Goal: Information Seeking & Learning: Check status

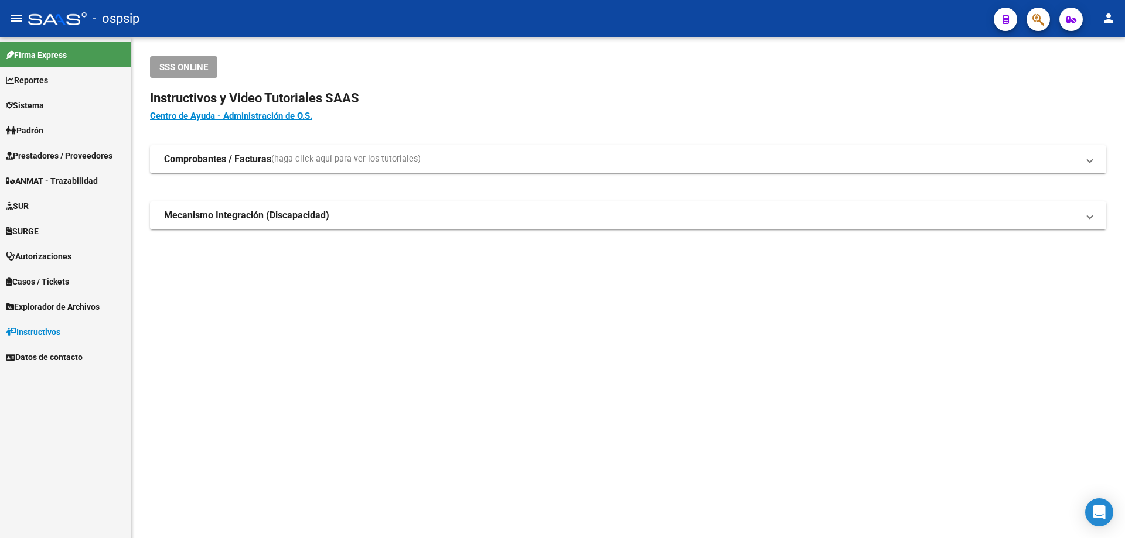
click at [29, 259] on span "Autorizaciones" at bounding box center [39, 256] width 66 height 13
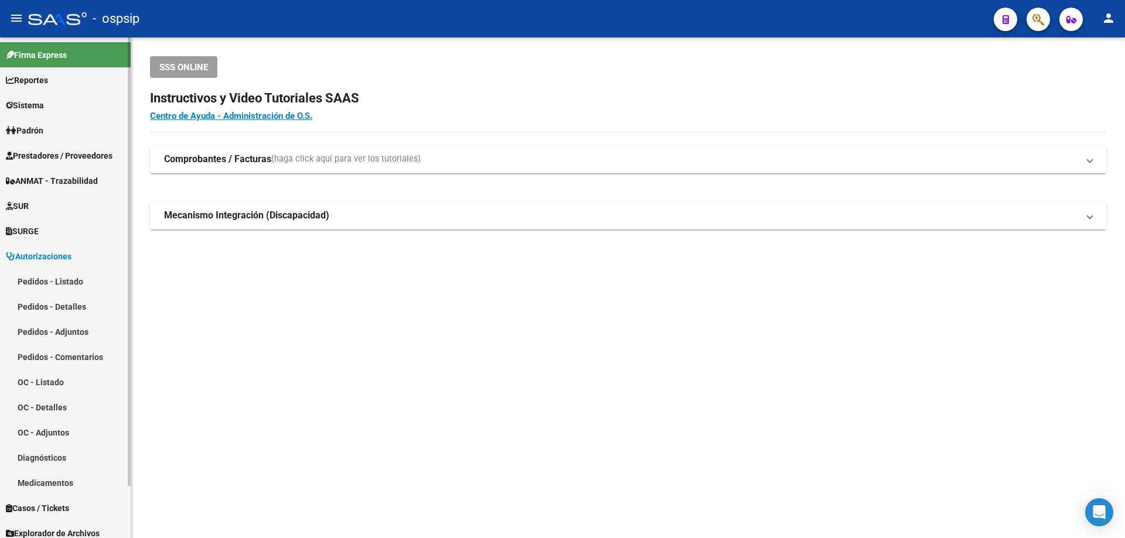
click at [53, 284] on link "Pedidos - Listado" at bounding box center [65, 281] width 131 height 25
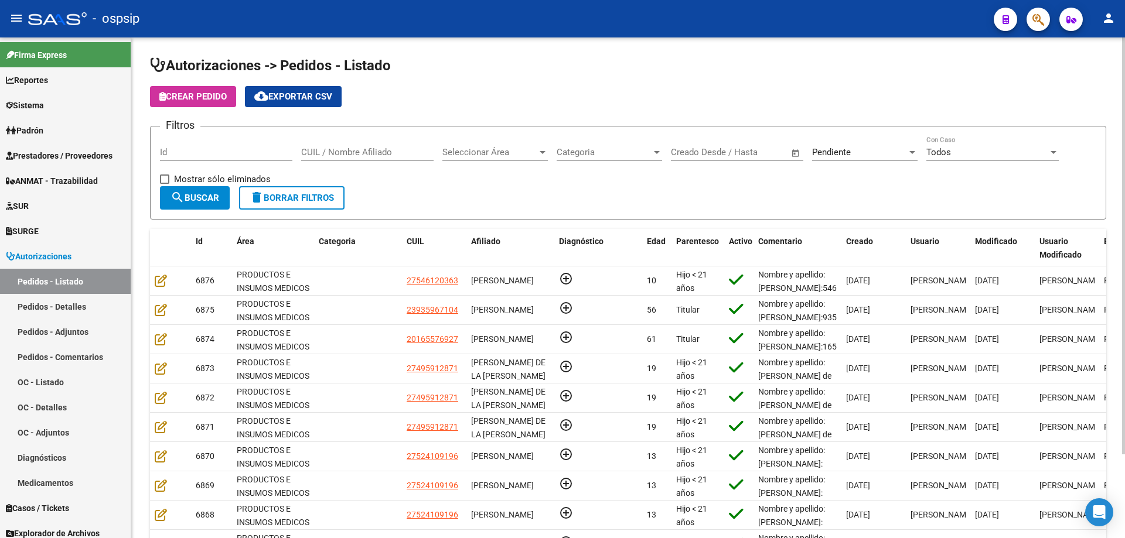
click at [196, 154] on input "Id" at bounding box center [226, 152] width 132 height 11
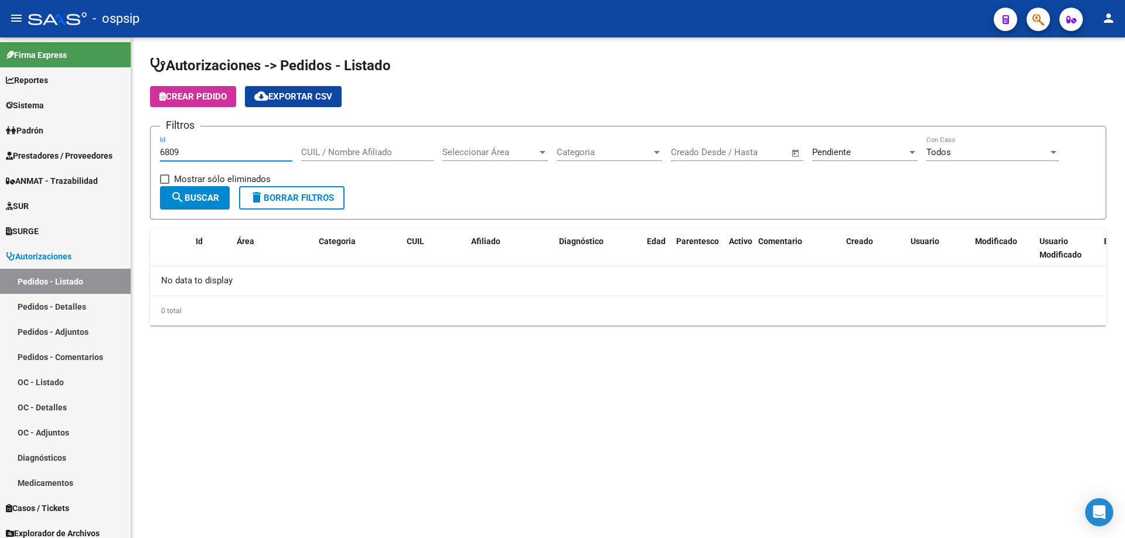
type input "6809"
click at [853, 158] on div "Pendiente Seleccionar Estado" at bounding box center [864, 148] width 105 height 25
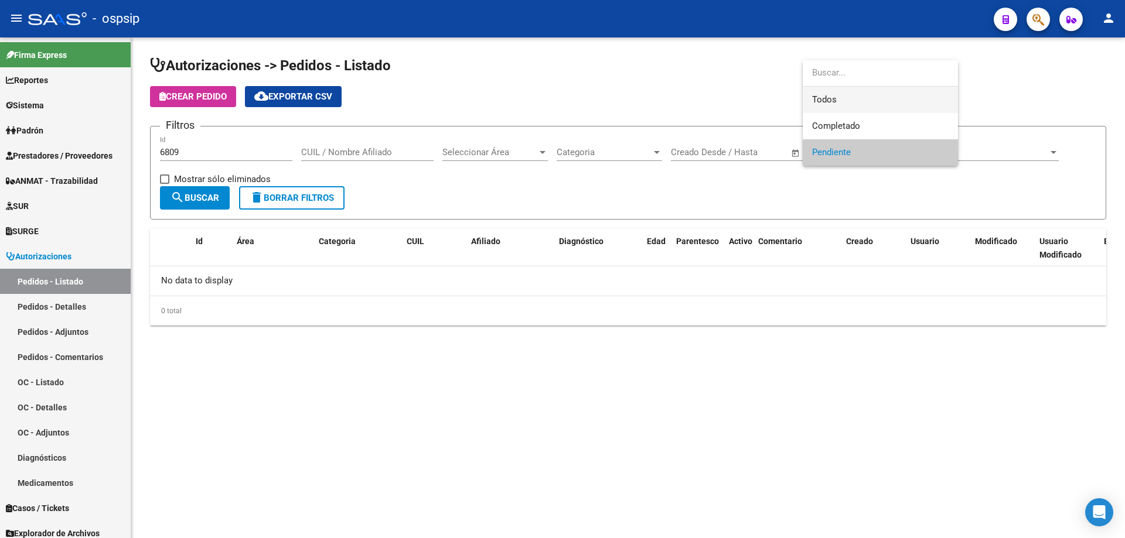
click at [844, 95] on span "Todos" at bounding box center [880, 100] width 137 height 26
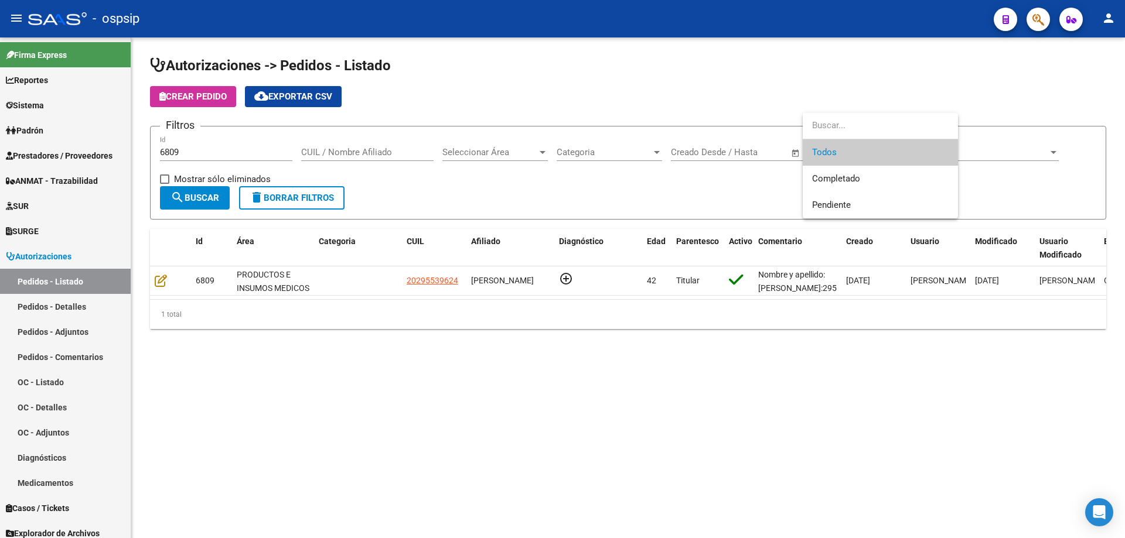
click at [159, 280] on div at bounding box center [562, 269] width 1125 height 538
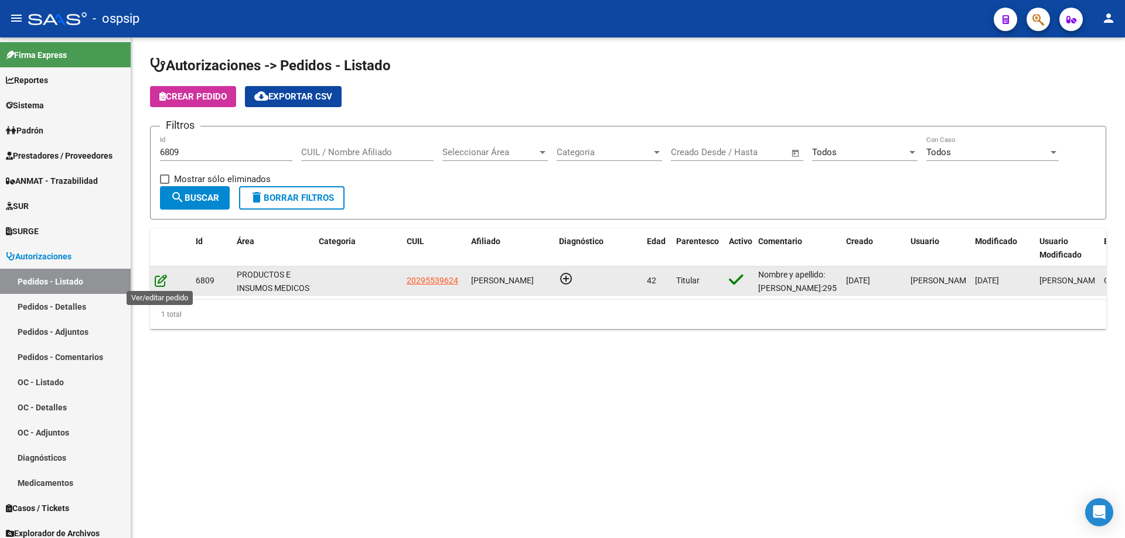
click at [162, 284] on icon at bounding box center [161, 280] width 12 height 13
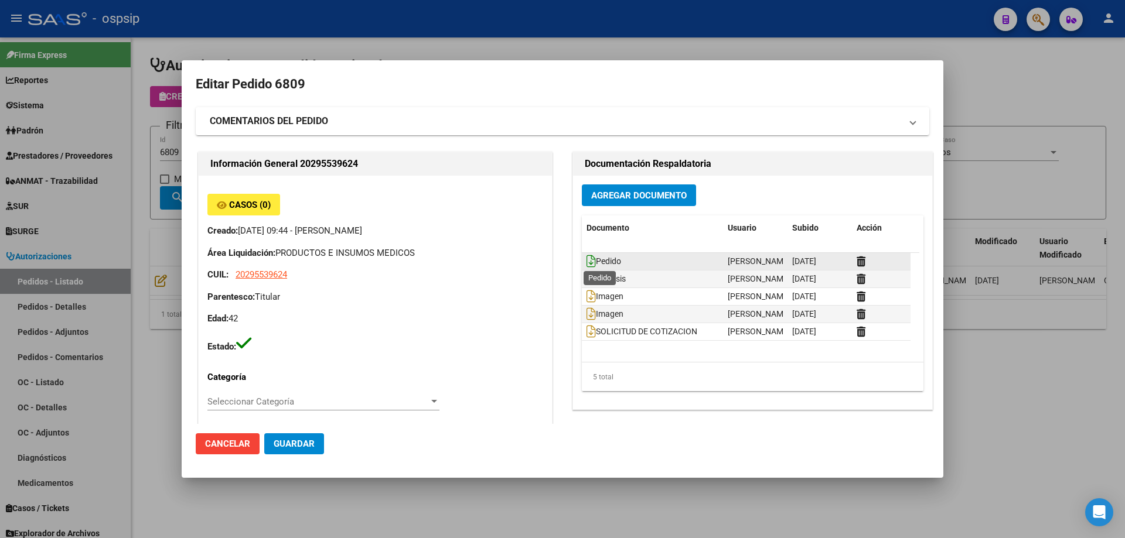
click at [588, 262] on icon at bounding box center [590, 261] width 9 height 13
click at [397, 38] on div at bounding box center [562, 269] width 1125 height 538
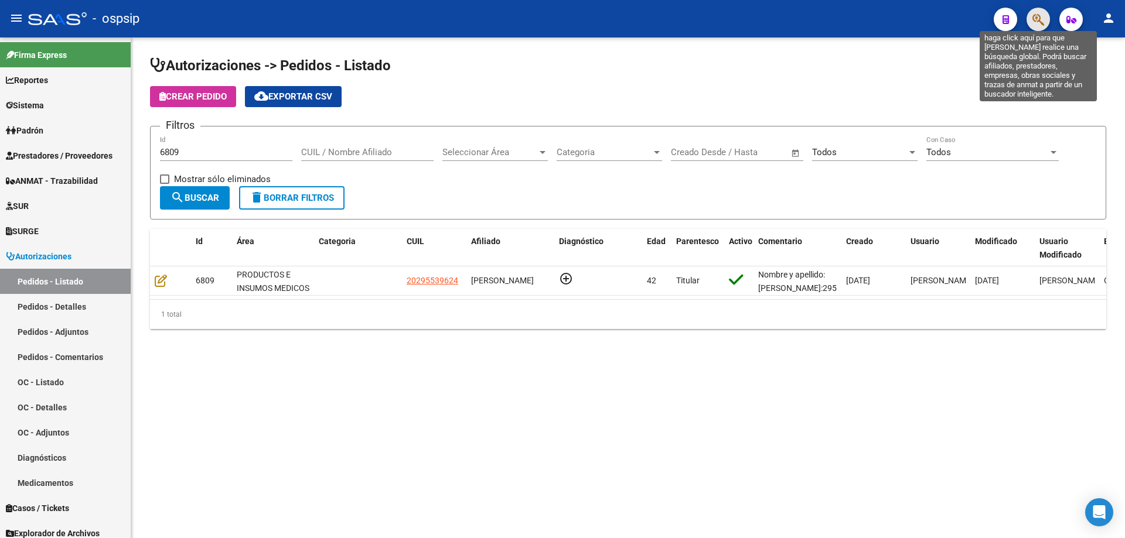
click at [1039, 16] on icon "button" at bounding box center [1038, 19] width 12 height 13
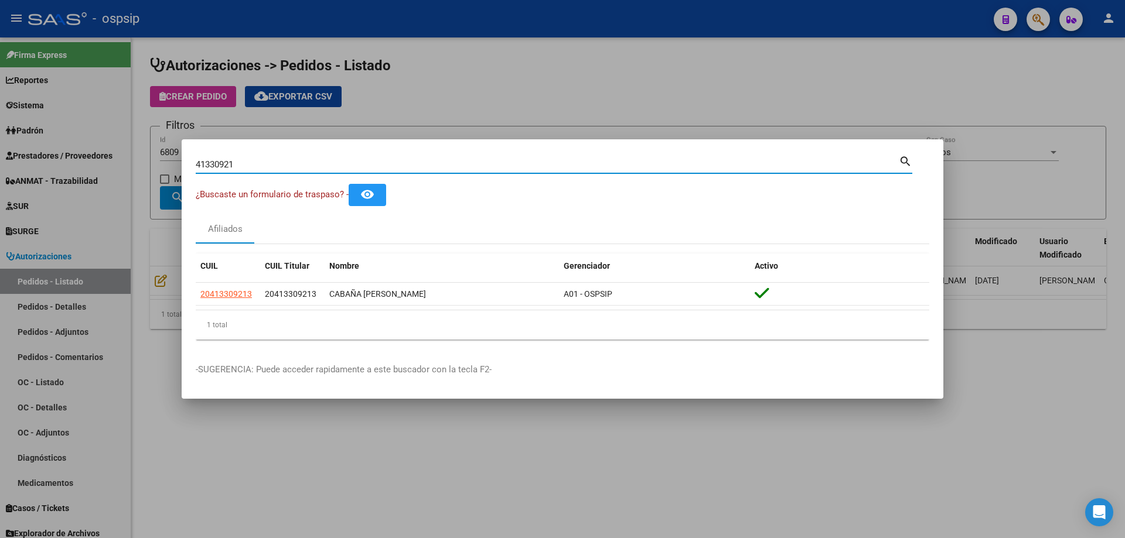
click at [213, 161] on input "41330921" at bounding box center [547, 164] width 703 height 11
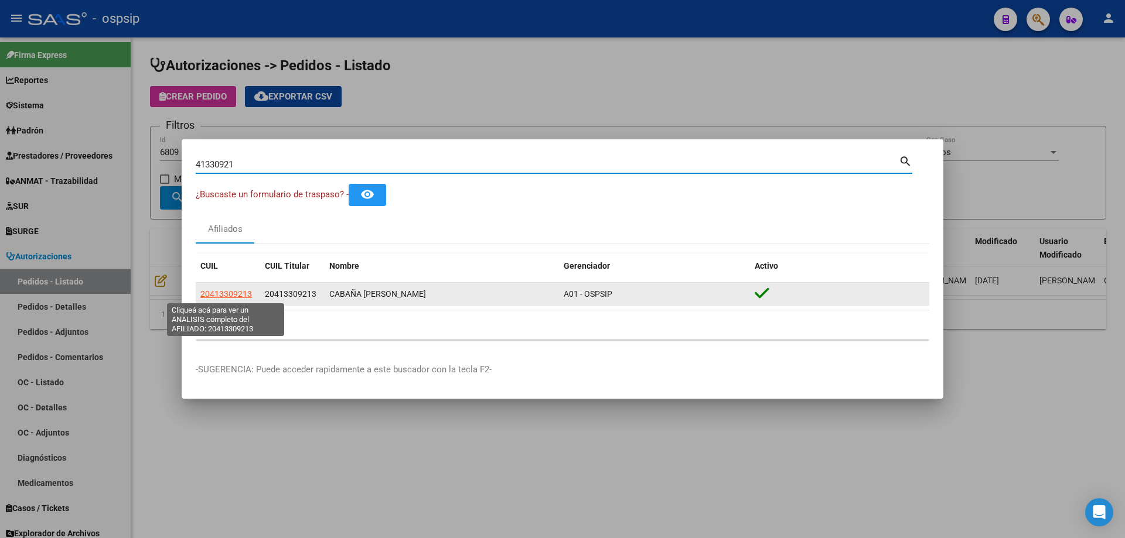
click at [226, 294] on span "20413309213" at bounding box center [226, 293] width 52 height 9
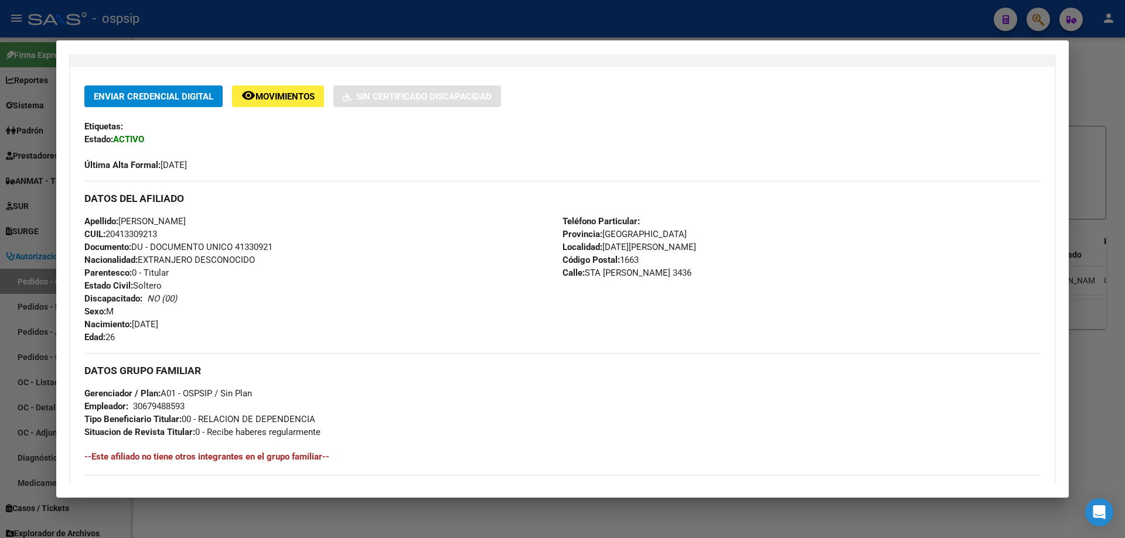
scroll to position [234, 0]
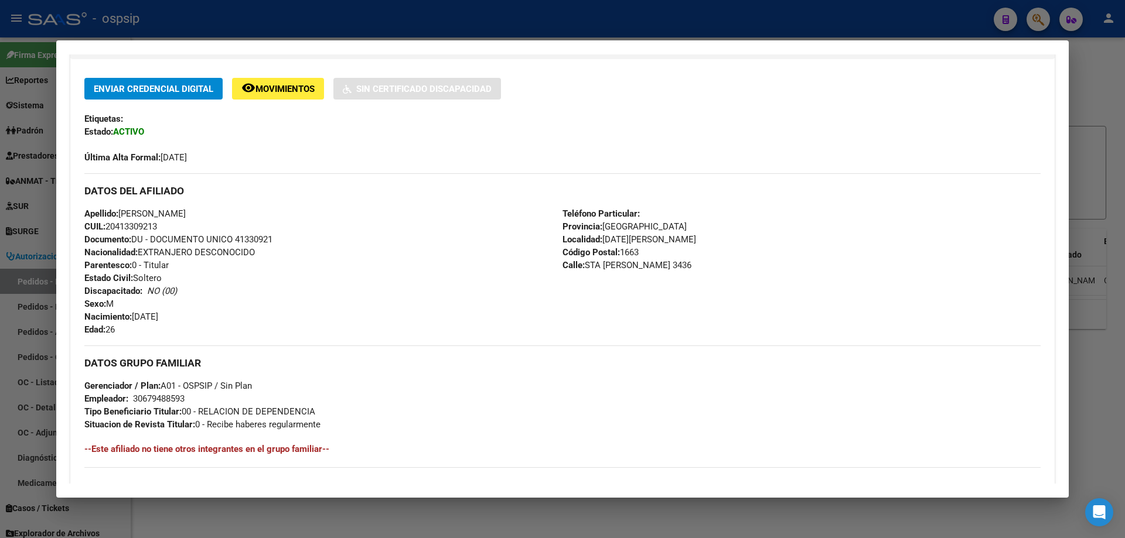
click at [271, 89] on span "Movimientos" at bounding box center [284, 89] width 59 height 11
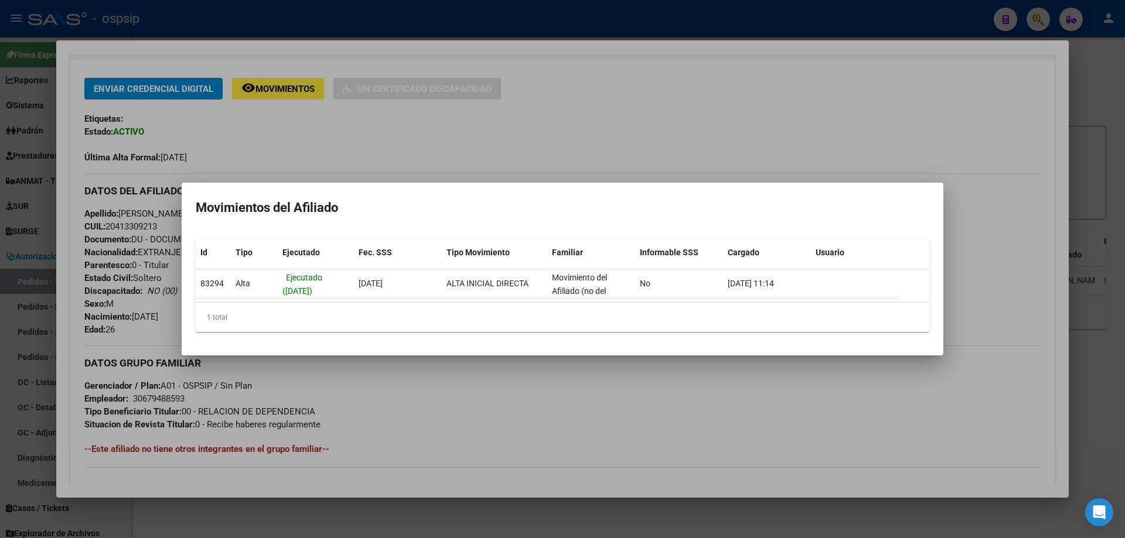
click at [538, 120] on div at bounding box center [562, 269] width 1125 height 538
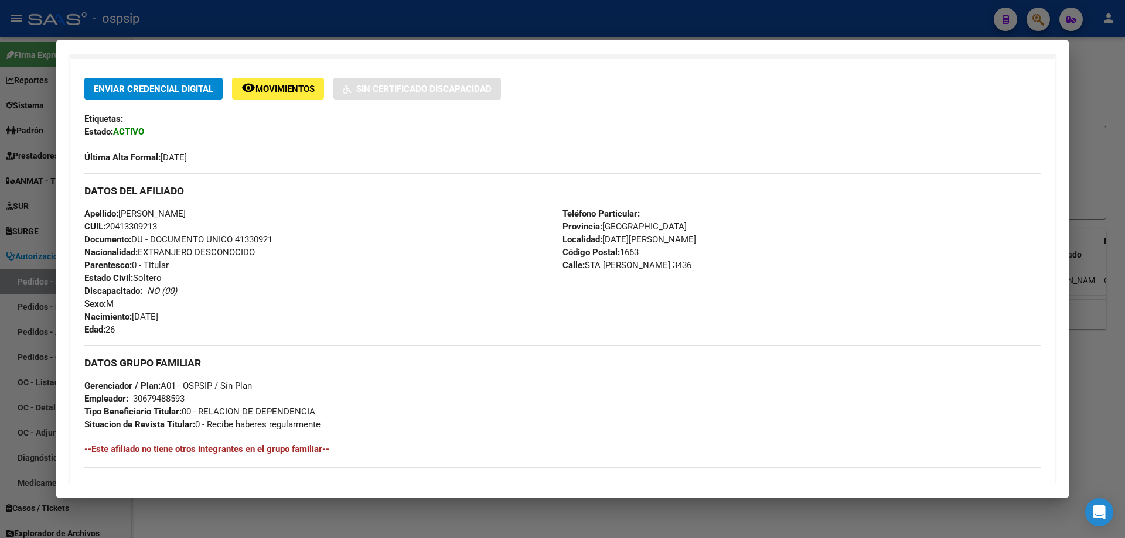
click at [257, 238] on span "Documento: DU - DOCUMENTO UNICO 41330921" at bounding box center [178, 239] width 188 height 11
copy span "41330921"
click at [320, 24] on div at bounding box center [562, 269] width 1125 height 538
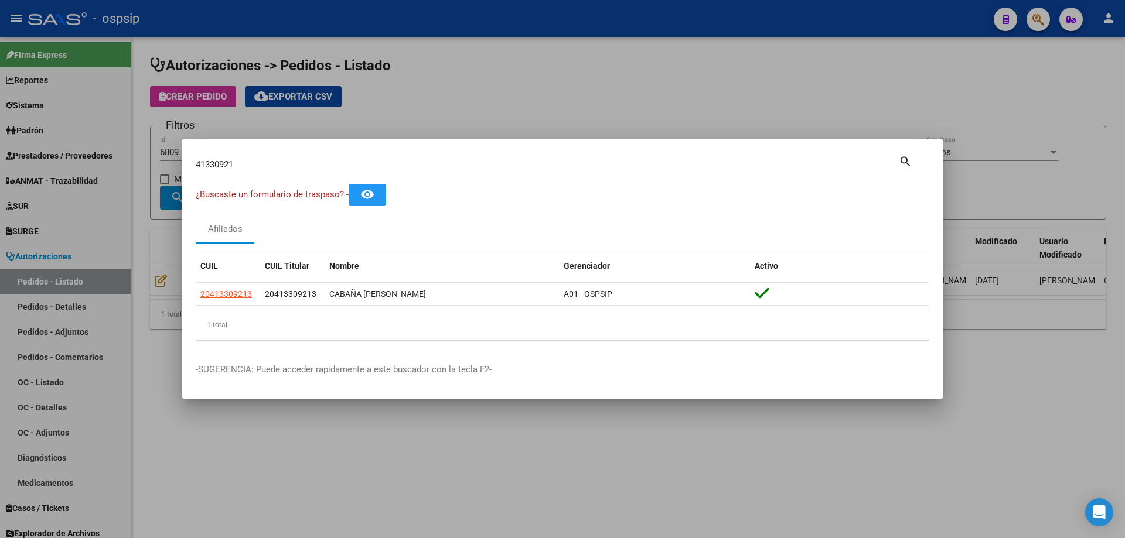
drag, startPoint x: 264, startPoint y: 155, endPoint x: 227, endPoint y: 161, distance: 37.4
click at [227, 161] on div "41330921 Buscar (apellido, dni, [PERSON_NAME], [PERSON_NAME], cuit, obra social)" at bounding box center [547, 165] width 703 height 18
paste input "26994157"
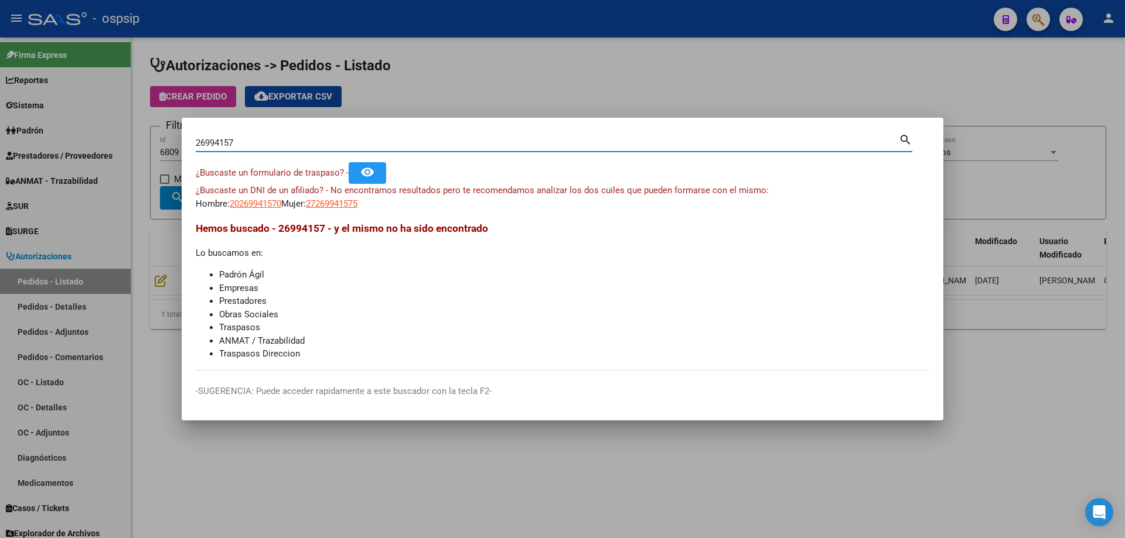
click at [229, 142] on input "26994157" at bounding box center [547, 143] width 703 height 11
drag, startPoint x: 256, startPoint y: 142, endPoint x: 49, endPoint y: 83, distance: 215.7
click at [49, 83] on div "26994167 Buscar (apellido, dni, cuil, nro traspaso, cuit, obra social) search ¿…" at bounding box center [562, 269] width 1125 height 538
type input "[PERSON_NAME]"
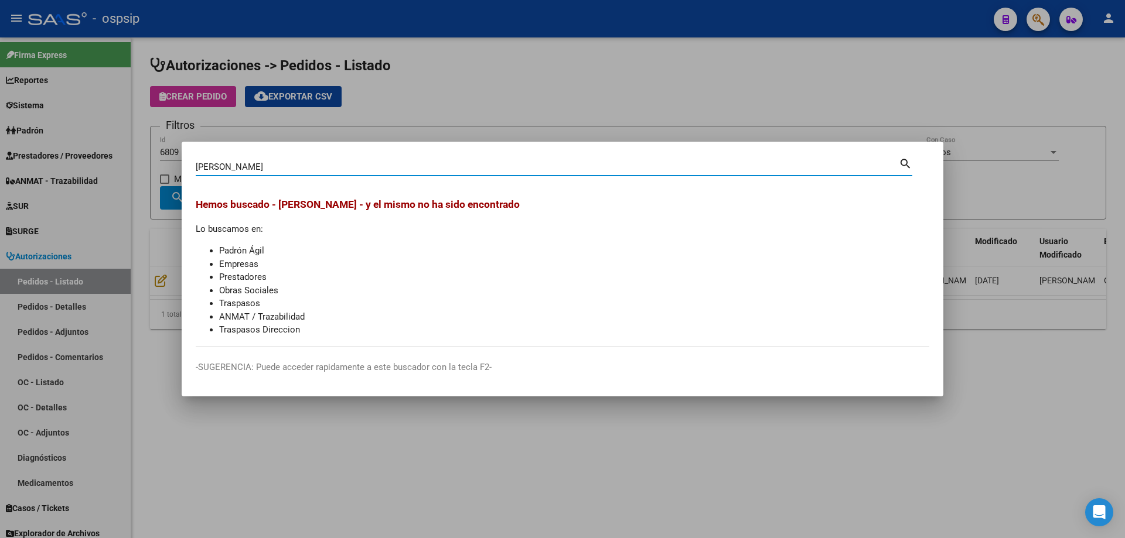
drag, startPoint x: 281, startPoint y: 168, endPoint x: 1, endPoint y: 114, distance: 285.1
click at [1, 114] on div "[PERSON_NAME] (apellido, dni, cuil, nro traspaso, cuit, obra social) search [PE…" at bounding box center [562, 269] width 1125 height 538
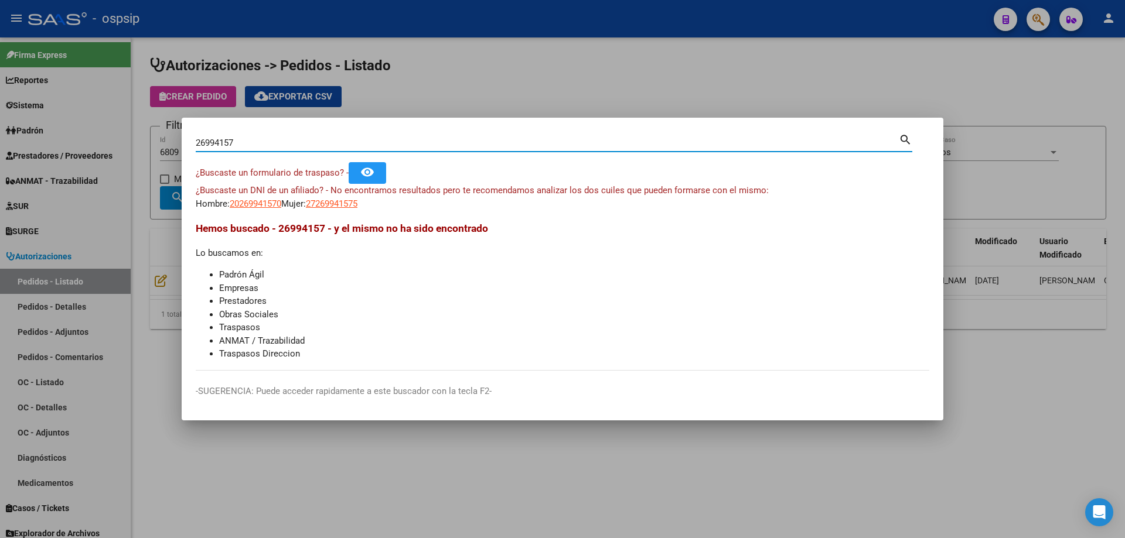
click at [202, 142] on input "26994157" at bounding box center [547, 143] width 703 height 11
click at [216, 138] on input "26994157" at bounding box center [547, 143] width 703 height 11
type input "26944157"
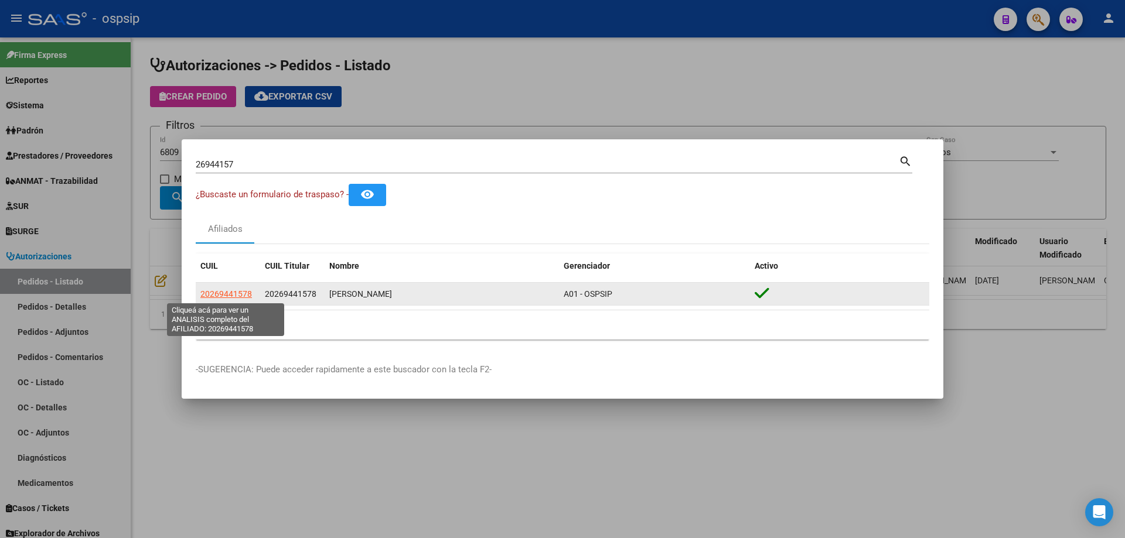
click at [224, 294] on span "20269441578" at bounding box center [226, 293] width 52 height 9
type textarea "20269441578"
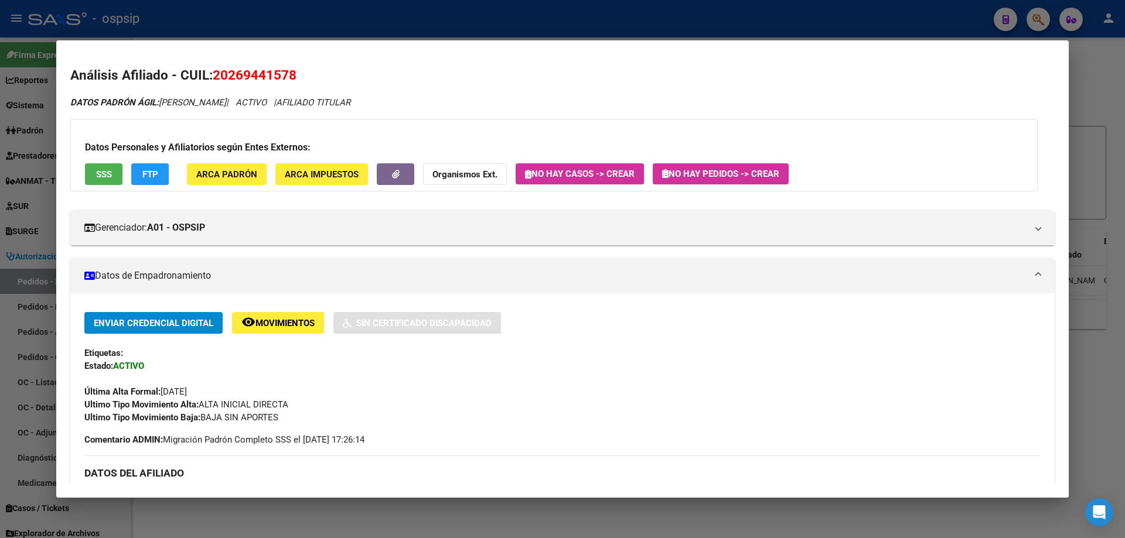
scroll to position [59, 0]
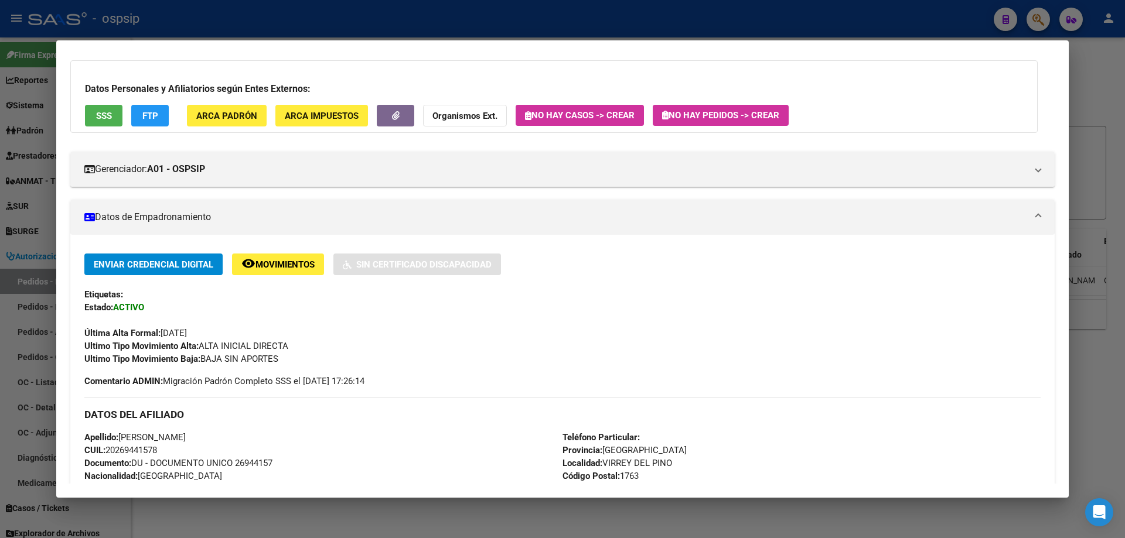
drag, startPoint x: 203, startPoint y: 360, endPoint x: 297, endPoint y: 357, distance: 93.8
click at [297, 357] on div "Ultimo Tipo Movimiento Baja: BAJA SIN APORTES" at bounding box center [562, 359] width 956 height 13
click at [274, 255] on button "remove_red_eye Movimientos" at bounding box center [278, 265] width 92 height 22
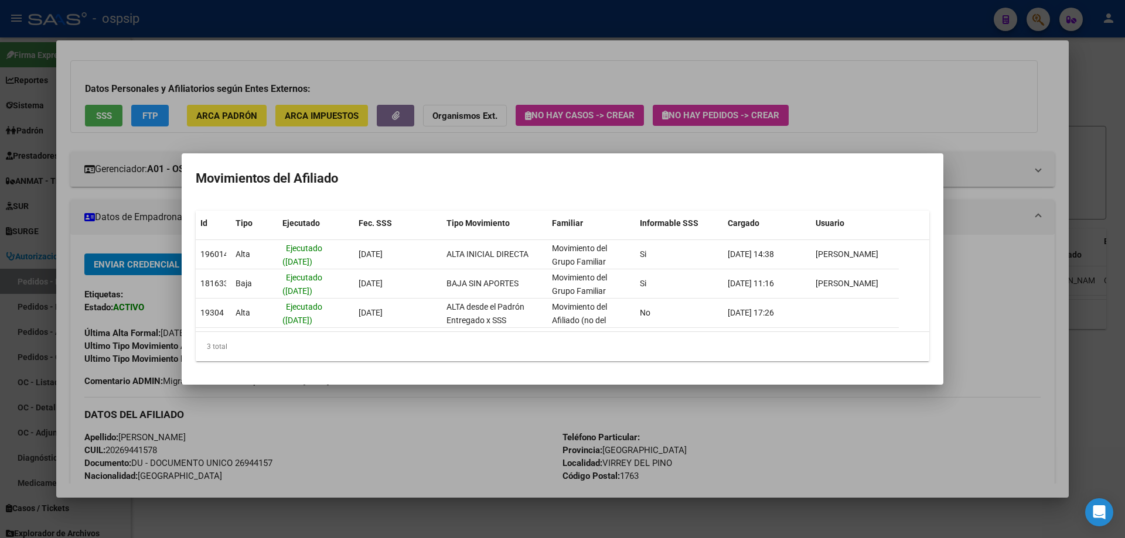
click at [483, 138] on div at bounding box center [562, 269] width 1125 height 538
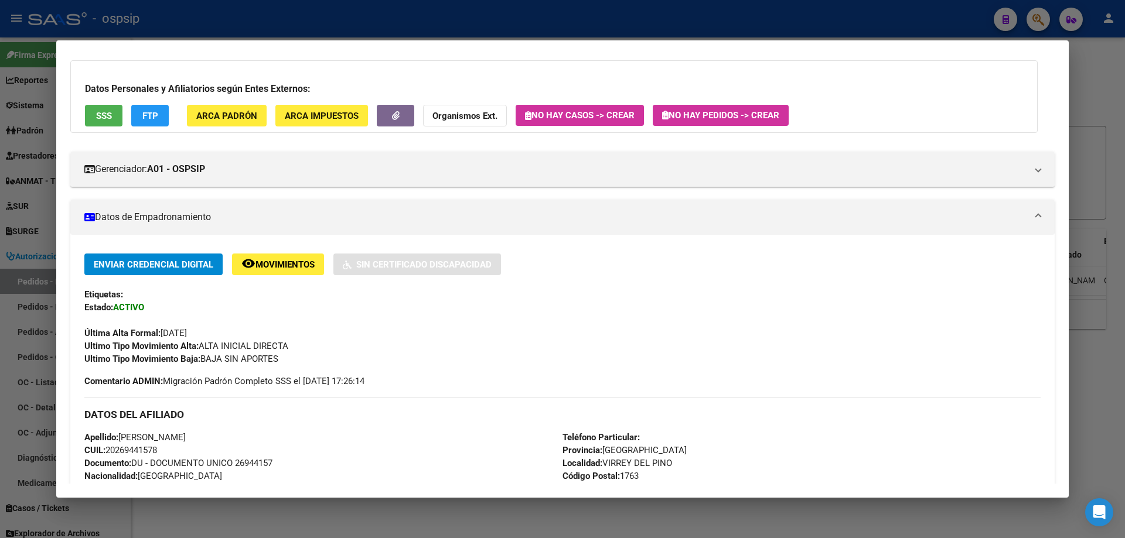
click at [257, 465] on span "Documento: DU - DOCUMENTO UNICO 26944157" at bounding box center [178, 463] width 188 height 11
copy span "26944157"
